Goal: Task Accomplishment & Management: Use online tool/utility

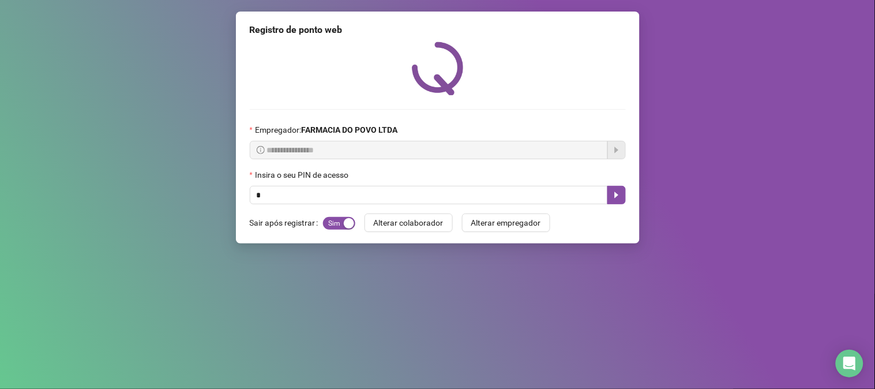
type input "**"
click at [621, 200] on icon "caret-right" at bounding box center [616, 194] width 9 height 9
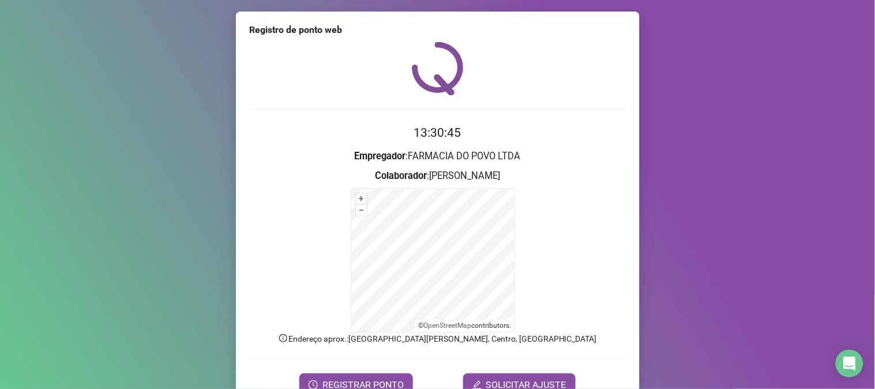
scroll to position [58, 0]
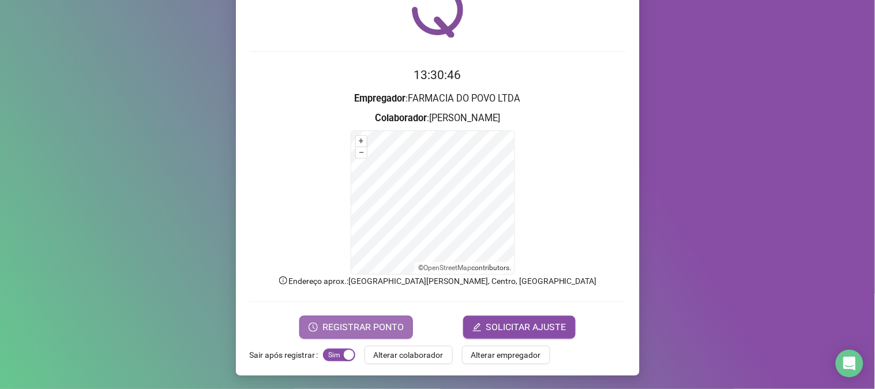
click at [371, 330] on span "REGISTRAR PONTO" at bounding box center [362, 327] width 81 height 14
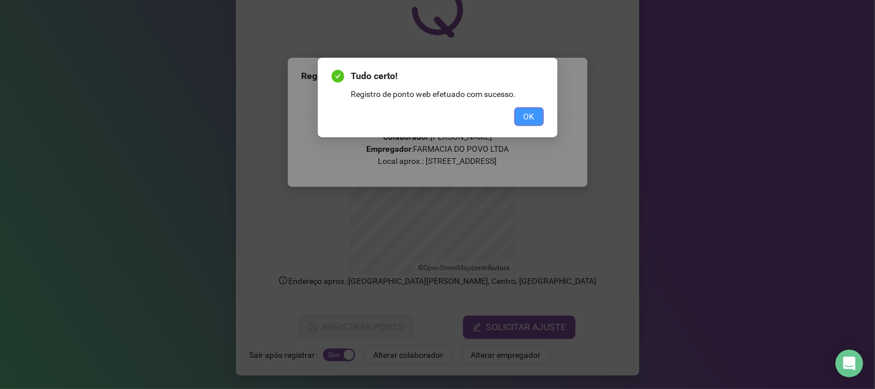
click at [527, 110] on span "OK" at bounding box center [529, 116] width 11 height 13
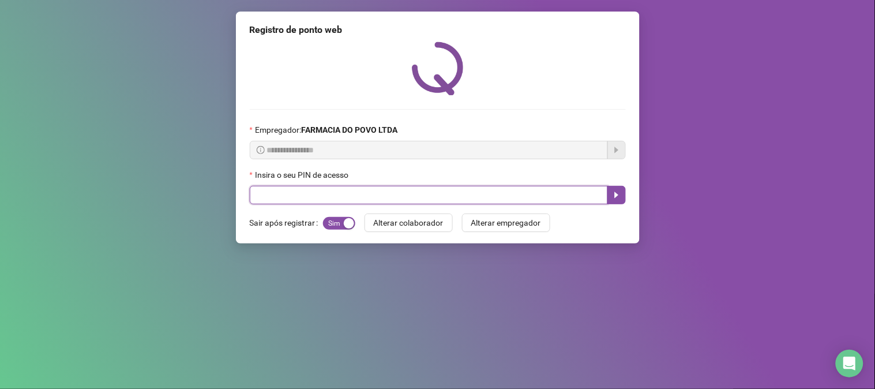
click at [307, 201] on input "text" at bounding box center [429, 195] width 358 height 18
type input "**"
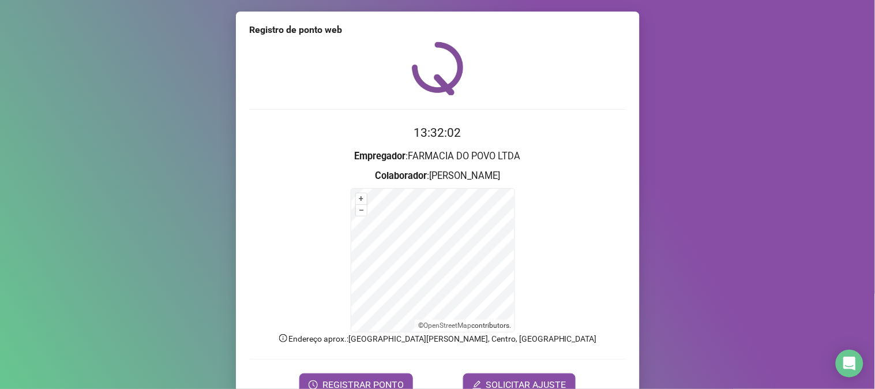
scroll to position [58, 0]
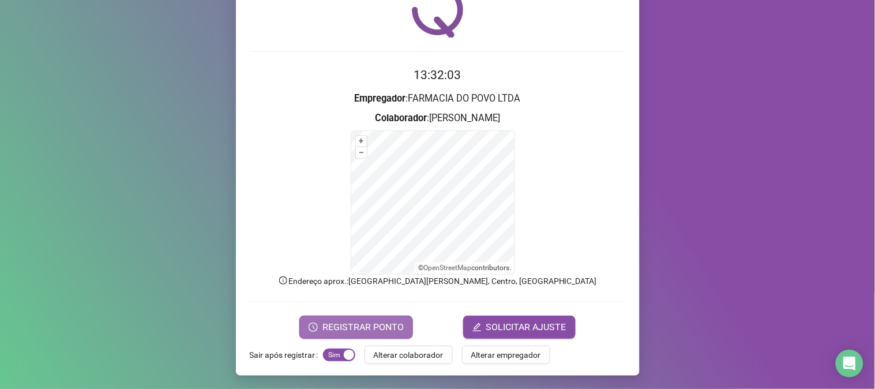
click at [377, 329] on span "REGISTRAR PONTO" at bounding box center [362, 327] width 81 height 14
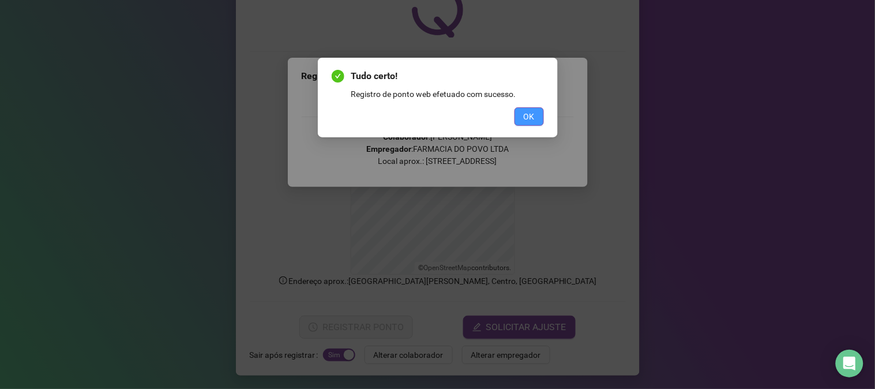
click at [527, 115] on span "OK" at bounding box center [529, 116] width 11 height 13
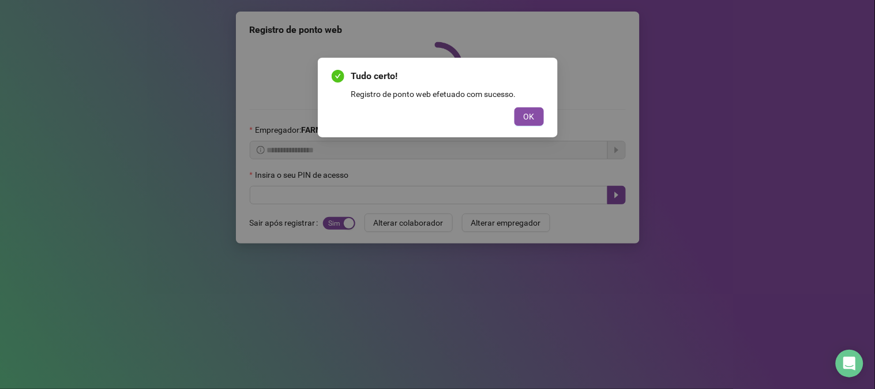
scroll to position [0, 0]
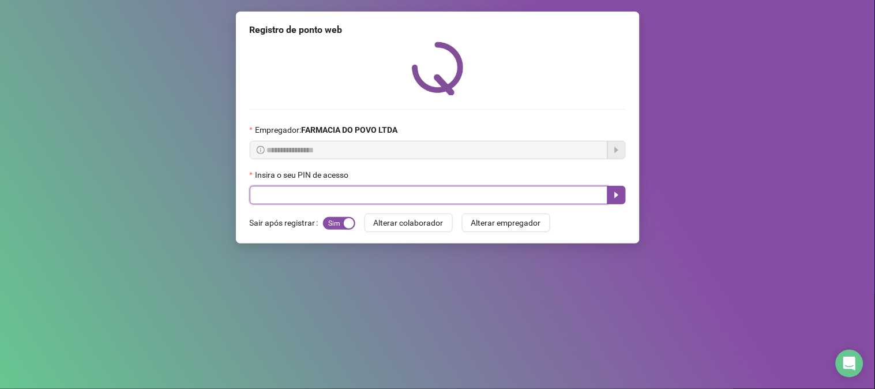
click at [326, 202] on input "text" at bounding box center [429, 195] width 358 height 18
type input "**"
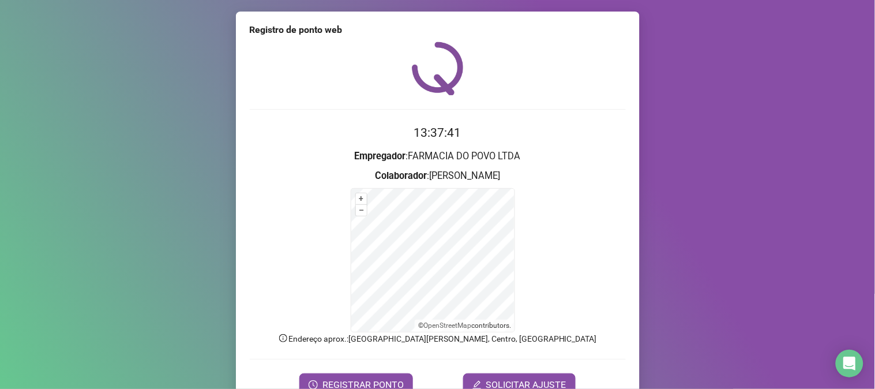
scroll to position [58, 0]
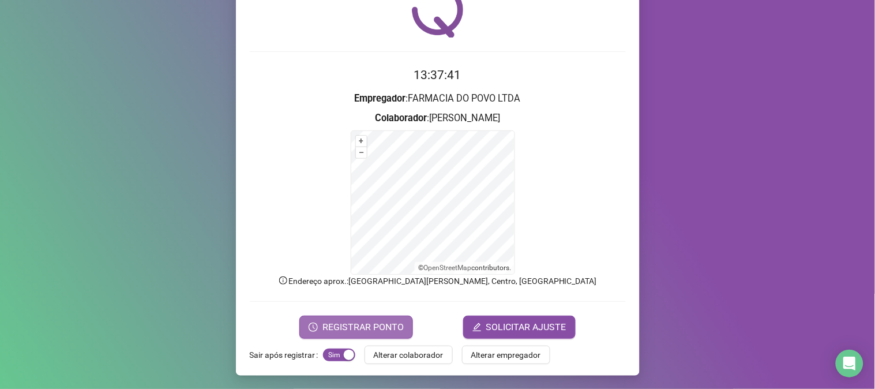
click at [346, 327] on span "REGISTRAR PONTO" at bounding box center [362, 327] width 81 height 14
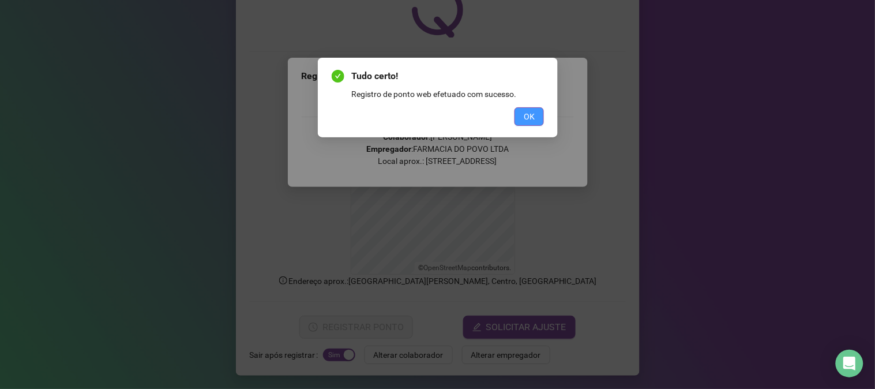
click at [526, 121] on span "OK" at bounding box center [529, 116] width 11 height 13
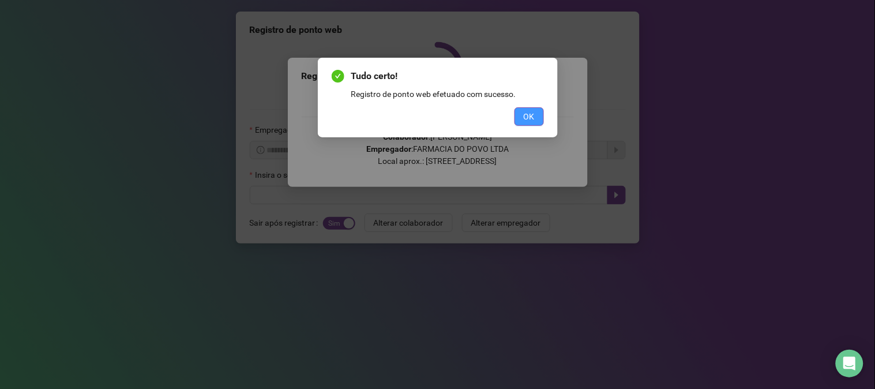
scroll to position [0, 0]
